Goal: Information Seeking & Learning: Find contact information

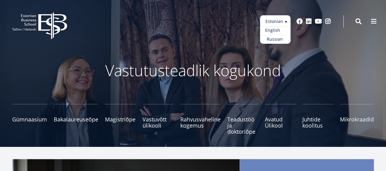
click at [279, 30] on link "English" at bounding box center [275, 30] width 31 height 9
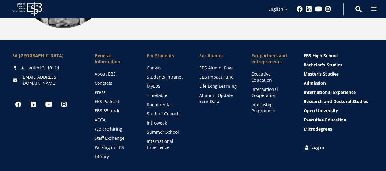
scroll to position [844, 0]
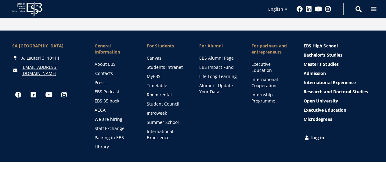
click at [103, 70] on link "Contacts" at bounding box center [115, 73] width 40 height 6
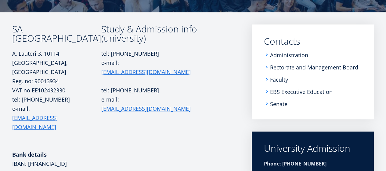
scroll to position [92, 0]
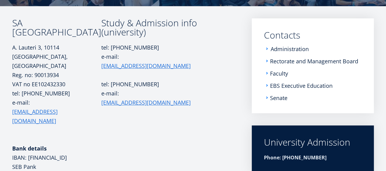
click at [284, 46] on link "Administration" at bounding box center [290, 49] width 38 height 6
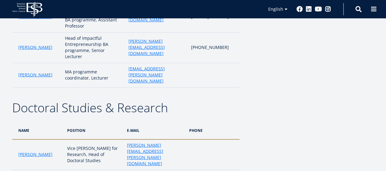
scroll to position [641, 0]
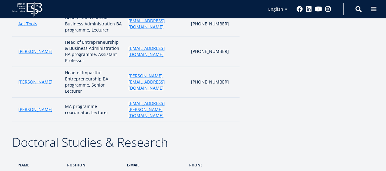
drag, startPoint x: 64, startPoint y: 89, endPoint x: 98, endPoint y: 91, distance: 34.0
copy td "esearch and Doctoral Studies Coordinator"
drag, startPoint x: 99, startPoint y: 94, endPoint x: 59, endPoint y: 87, distance: 41.0
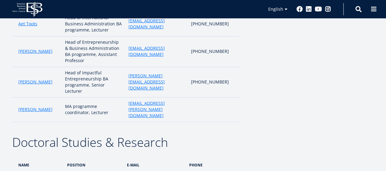
copy td "Research and Doctoral Studies Coordinator"
